Goal: Task Accomplishment & Management: Use online tool/utility

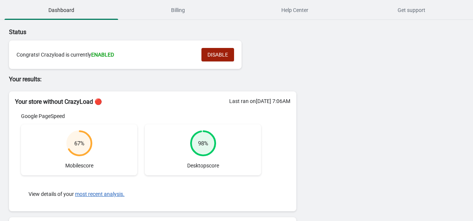
click at [223, 53] on span "DISABLE" at bounding box center [217, 55] width 21 height 6
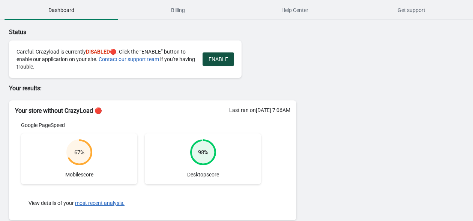
click at [217, 60] on span "ENABLE" at bounding box center [217, 59] width 19 height 6
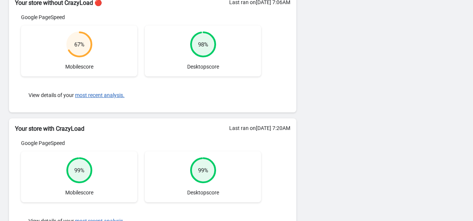
scroll to position [178, 0]
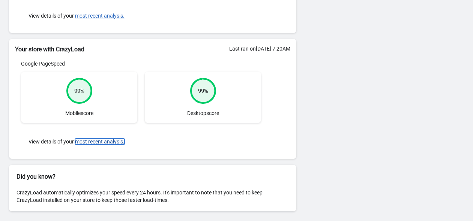
click at [104, 141] on button "most recent analysis." at bounding box center [99, 142] width 49 height 6
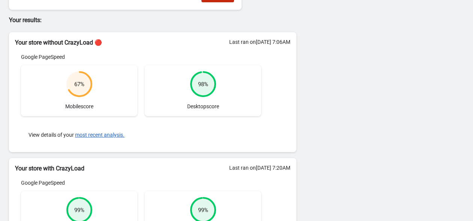
scroll to position [0, 0]
